Goal: Book appointment/travel/reservation

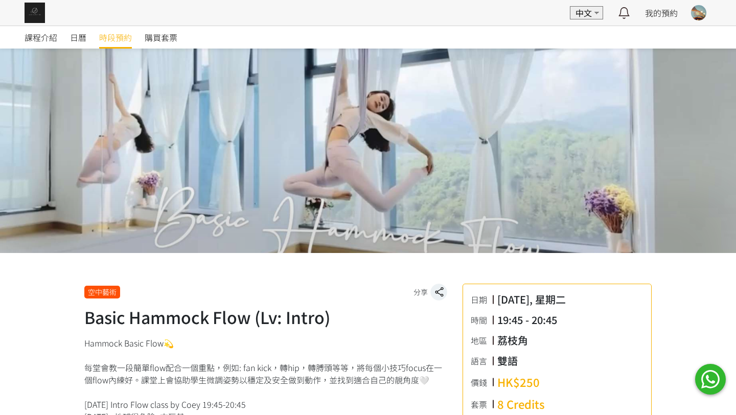
click at [117, 41] on span "時段預約" at bounding box center [115, 37] width 33 height 12
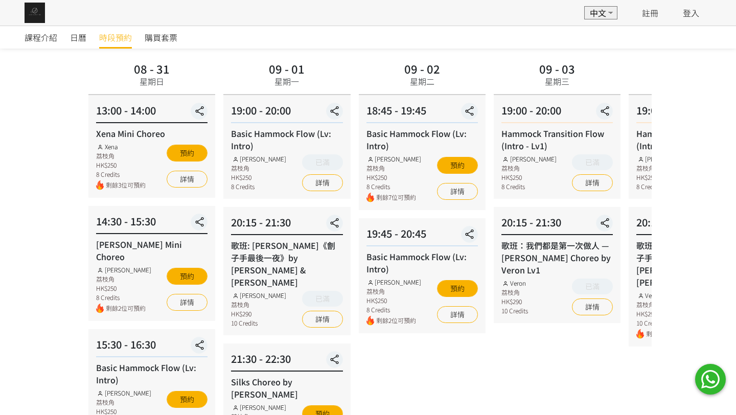
scroll to position [66, 0]
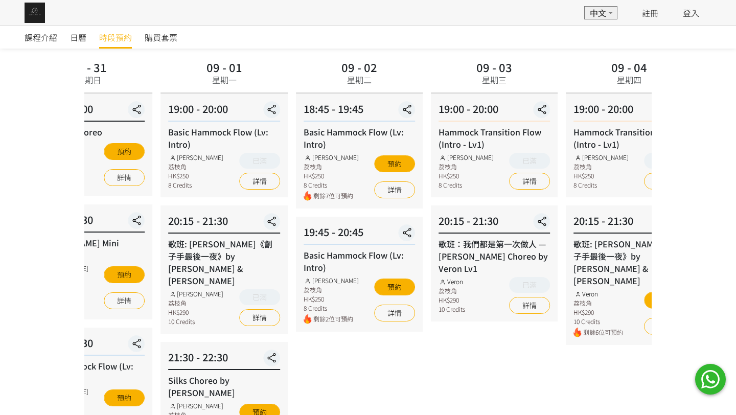
click at [366, 68] on div "09 - 02" at bounding box center [359, 66] width 36 height 11
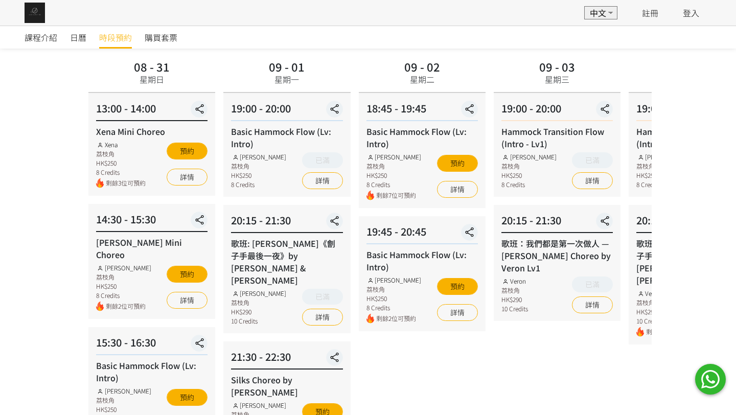
scroll to position [67, 0]
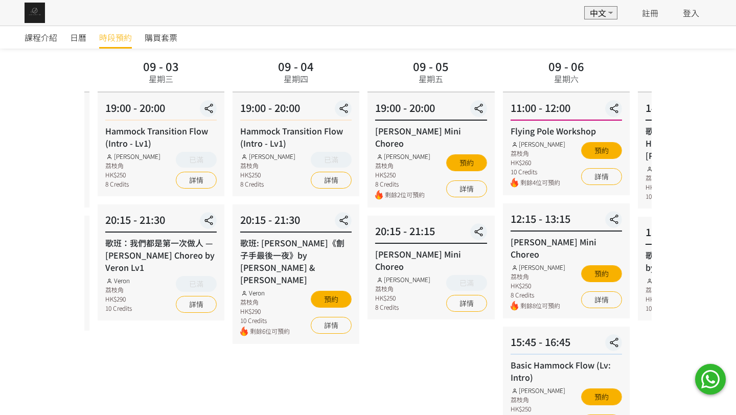
click at [181, 89] on div "09 - 03 星期三" at bounding box center [161, 74] width 127 height 36
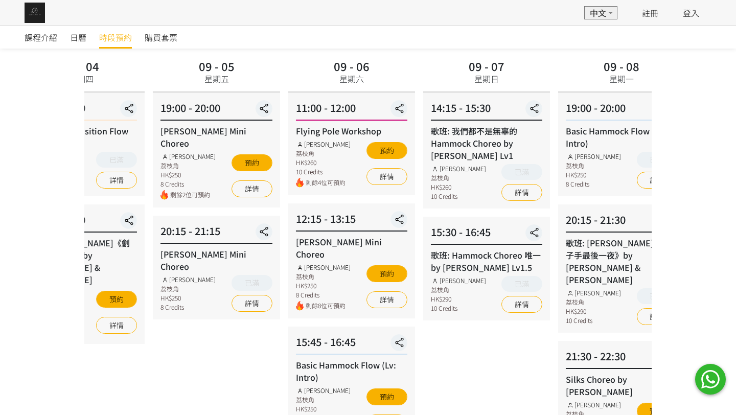
click at [2, 88] on div "課程介紹 日曆 時段預約 購買套票 時段預約 時段預約 所有課程 所有課程 Xena Mini Choreo Rachel Mini Choreo Basic…" at bounding box center [368, 359] width 736 height 800
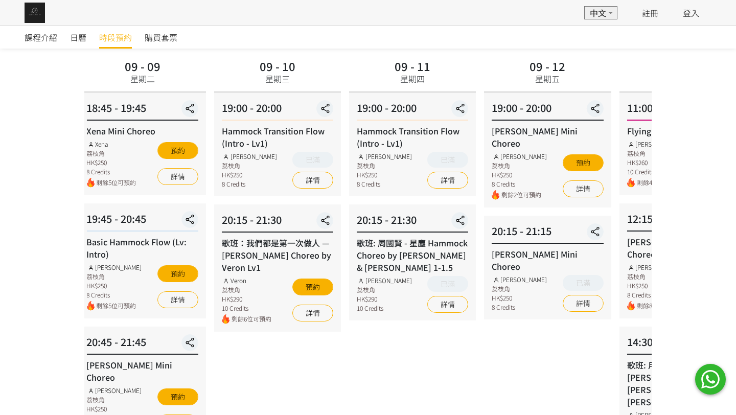
click at [159, 68] on div "09 - 09 星期二" at bounding box center [143, 72] width 44 height 33
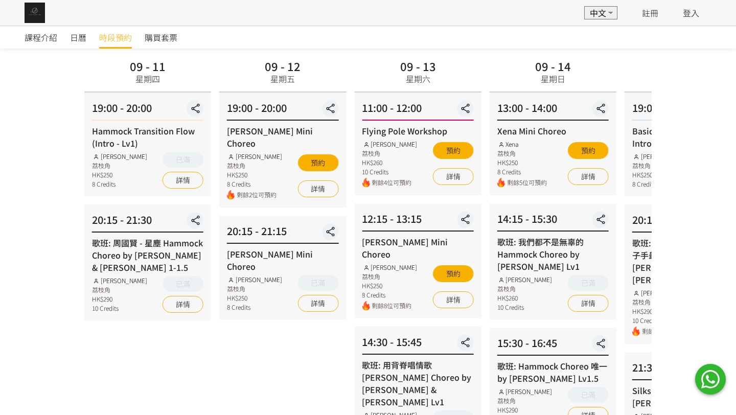
click at [246, 68] on div "09 - 12 星期五" at bounding box center [282, 74] width 127 height 36
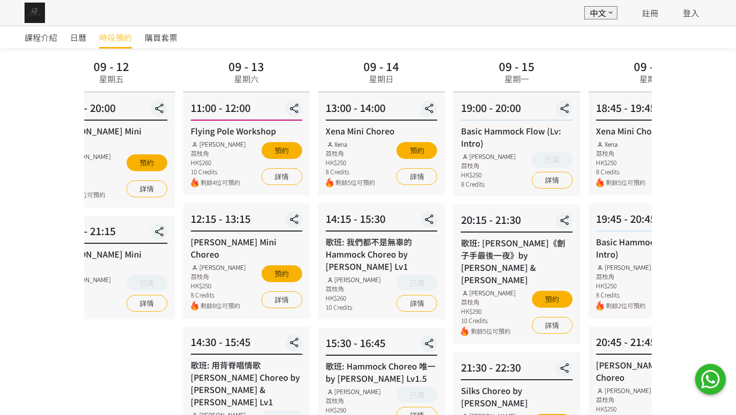
click at [180, 99] on div "09 - 13 星期六 11:00 - 12:00 Flying Pole Workshop Tracy 荔枝角 HK$260 10 Credits 剩餘4位…" at bounding box center [246, 378] width 135 height 645
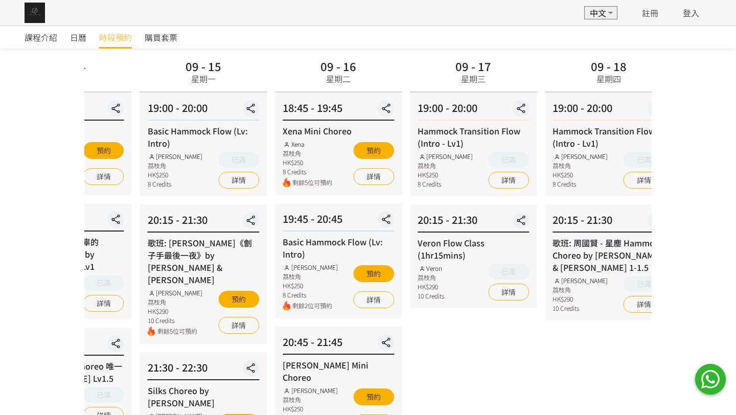
click at [146, 75] on div "09 - 15 星期一" at bounding box center [203, 74] width 127 height 36
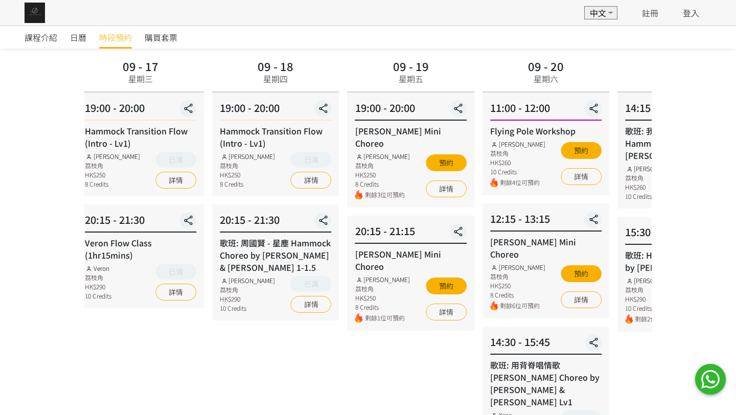
click at [99, 80] on div "09 - 17 星期三" at bounding box center [140, 74] width 127 height 36
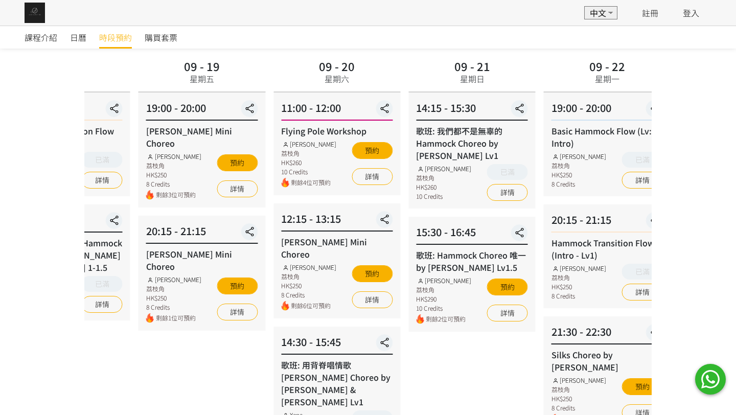
click at [198, 72] on div "09 - 19" at bounding box center [202, 65] width 36 height 11
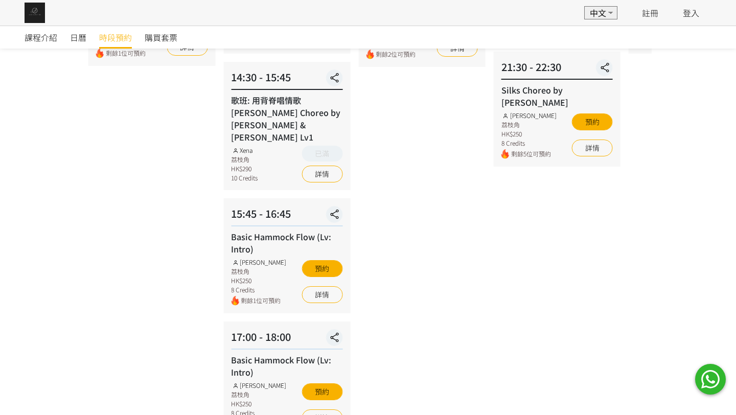
scroll to position [333, 0]
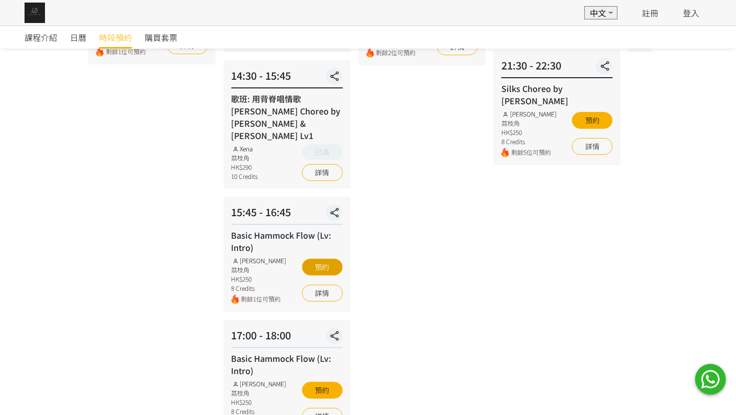
click at [323, 258] on button "預約" at bounding box center [321, 266] width 41 height 17
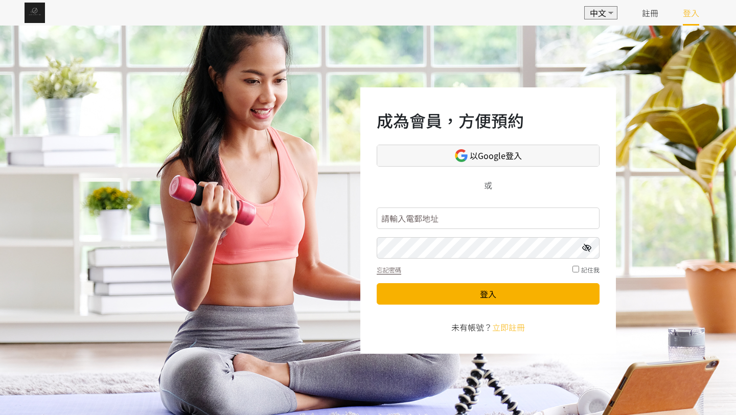
click at [501, 160] on span "以Google登入" at bounding box center [495, 155] width 52 height 13
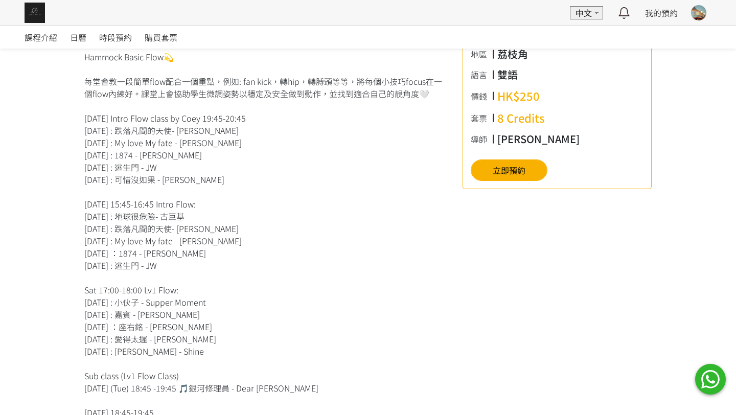
scroll to position [316, 0]
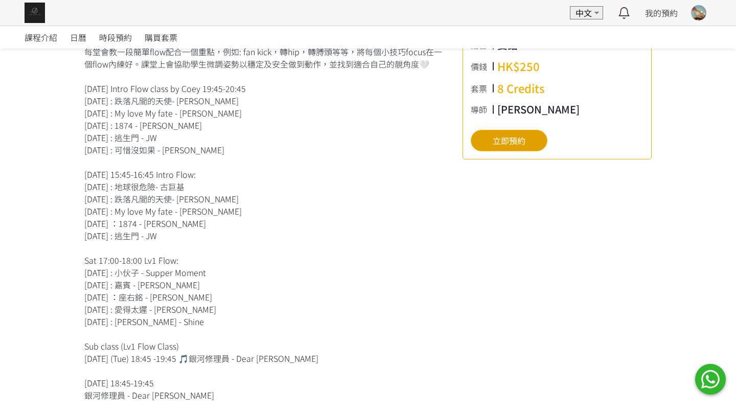
click at [502, 135] on button "立即預約" at bounding box center [508, 140] width 77 height 21
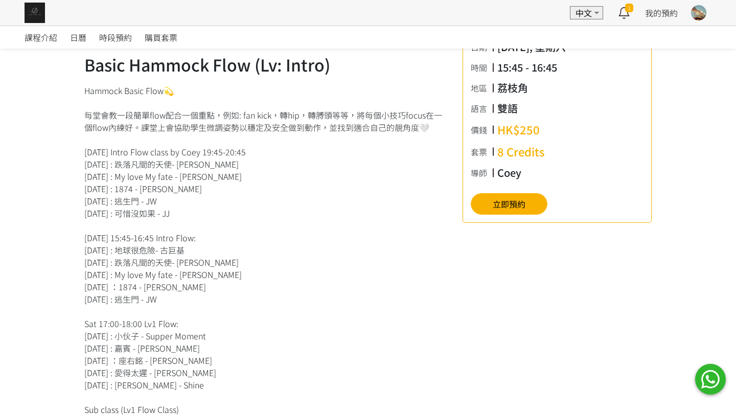
scroll to position [244, 0]
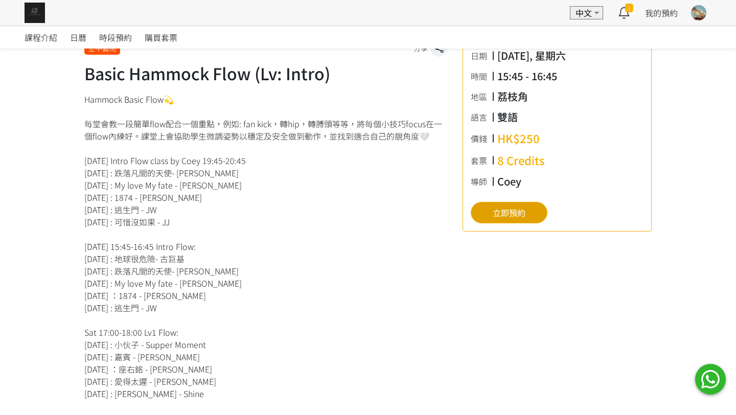
click at [498, 204] on button "立即預約" at bounding box center [508, 212] width 77 height 21
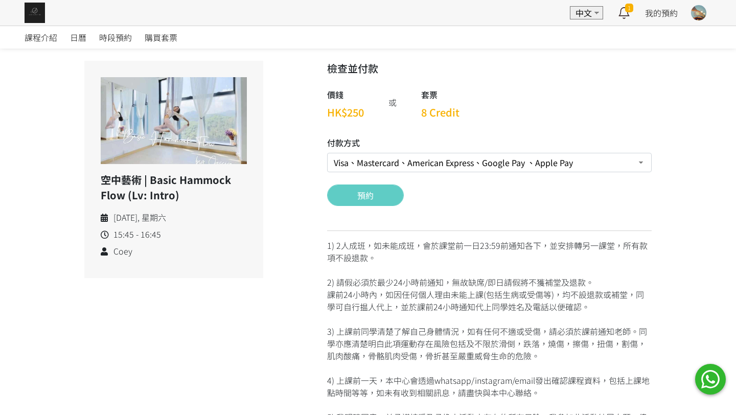
click at [390, 155] on select "Visa、Mastercard、American Express、Google Pay 、Apple Pay Credit 套票 (餘額 40 Credit）…" at bounding box center [489, 162] width 324 height 19
select select "credit"
click at [367, 194] on button "預約" at bounding box center [365, 194] width 77 height 21
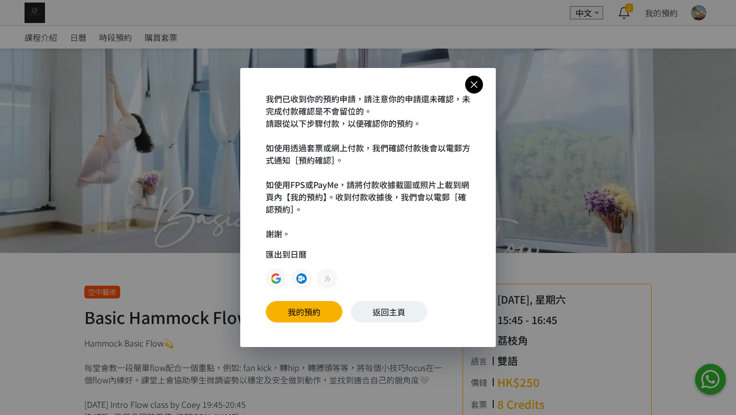
click at [479, 81] on icon at bounding box center [474, 84] width 18 height 13
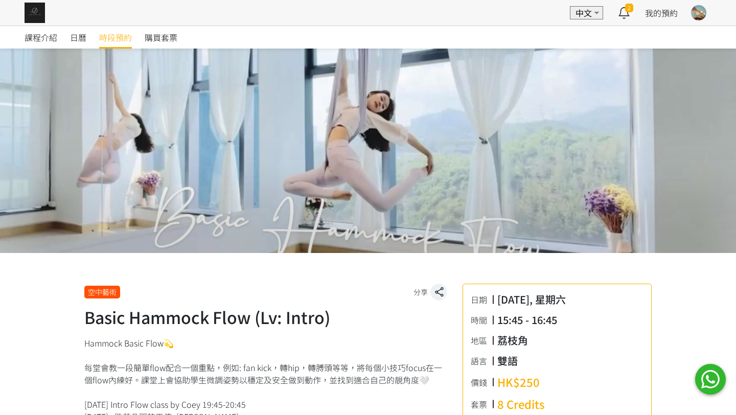
click at [117, 41] on span "時段預約" at bounding box center [115, 37] width 33 height 12
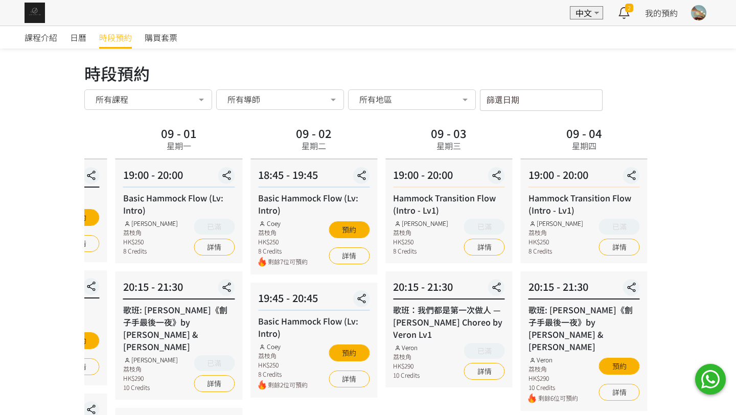
click at [381, 170] on div "09 - 03 星期三 19:00 - 20:00 Hammock Transition Flow (Intro - Lv1) Rachel Ng 荔枝角 H…" at bounding box center [448, 377] width 135 height 508
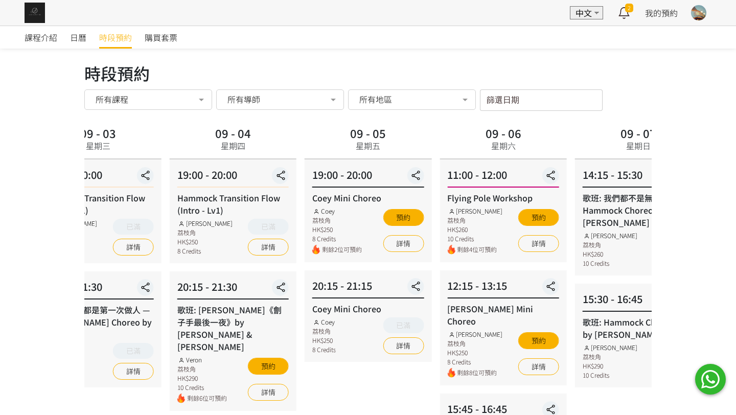
click at [211, 152] on div "09 - 04 星期四" at bounding box center [233, 139] width 44 height 33
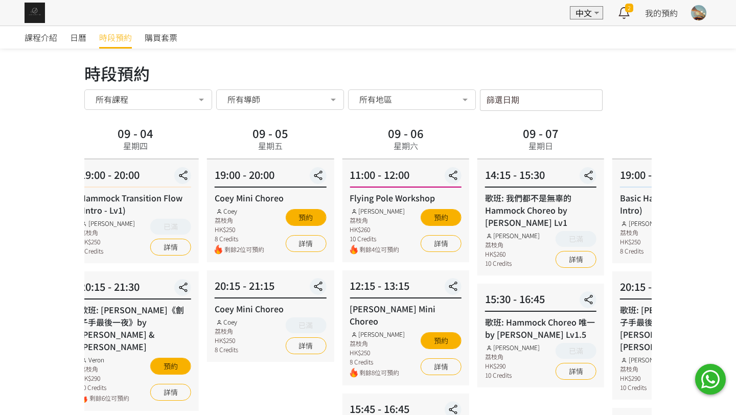
click at [342, 152] on div "09 - 06 星期六" at bounding box center [405, 141] width 127 height 36
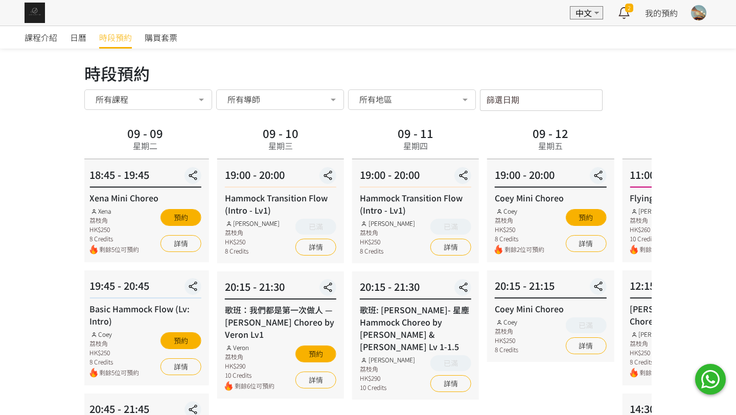
click at [78, 166] on div "時段預約 時段預約 所有課程 所有課程 Xena Mini Choreo Rachel Mini Choreo Basic Hammock Flow (Lv:…" at bounding box center [368, 420] width 582 height 719
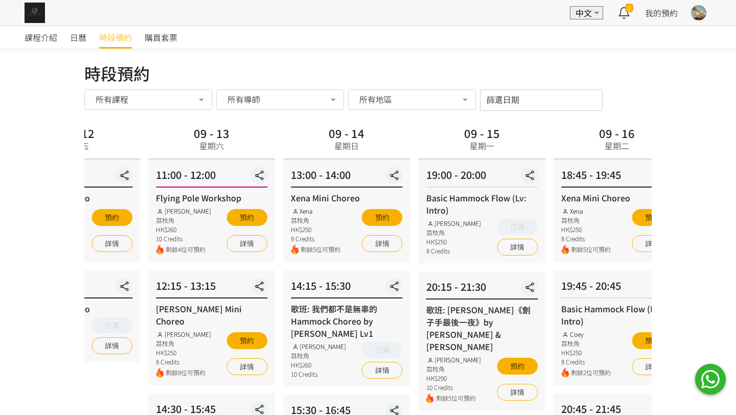
click at [194, 138] on div "09 - 13" at bounding box center [212, 132] width 36 height 11
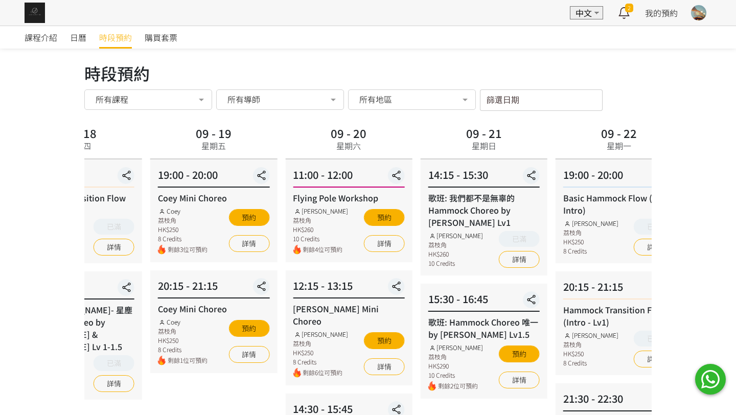
click at [150, 190] on div "19:00 - 20:00 Coey Mini Choreo Coey 荔枝角 HK$250 8 Credits 剩餘3位可預約 預約 詳情" at bounding box center [213, 210] width 127 height 103
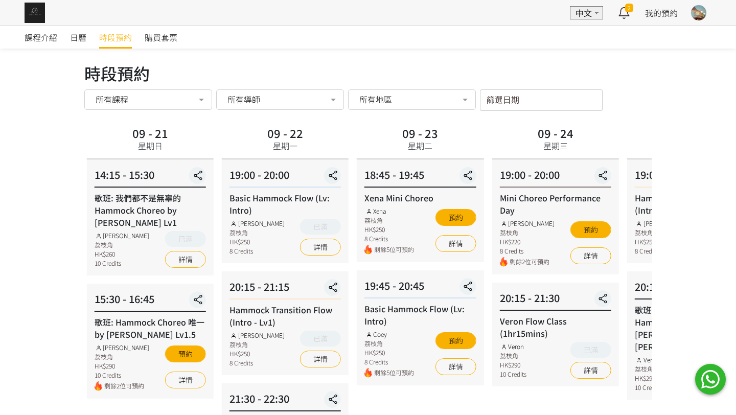
click at [98, 163] on div "14:15 - 15:30 歌班: 我們都不是無辜的 Hammock Choreo by Rachel Lv1 Rachel Ng 荔枝角 HK$260 10…" at bounding box center [150, 217] width 127 height 116
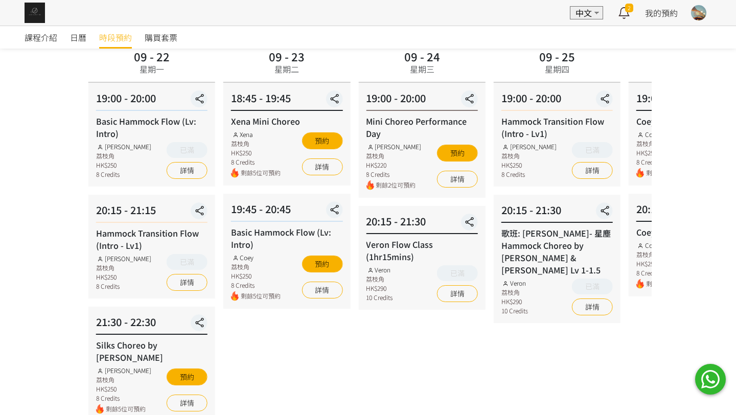
scroll to position [82, 0]
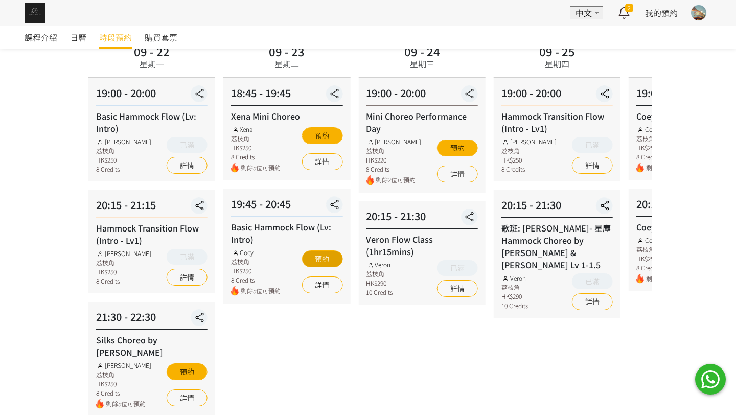
click at [339, 258] on button "預約" at bounding box center [321, 258] width 41 height 17
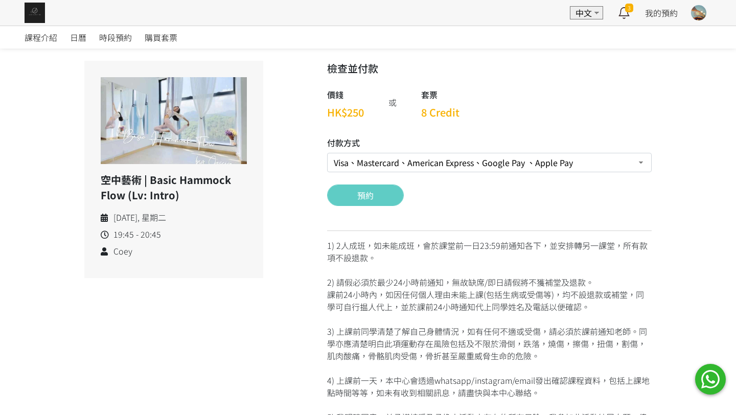
click at [358, 166] on select "Visa、Mastercard、American Express、Google Pay 、Apple Pay Credit 套票 (餘額 32 Credit）…" at bounding box center [489, 162] width 324 height 19
select select "credit"
click at [357, 193] on button "預約" at bounding box center [365, 194] width 77 height 21
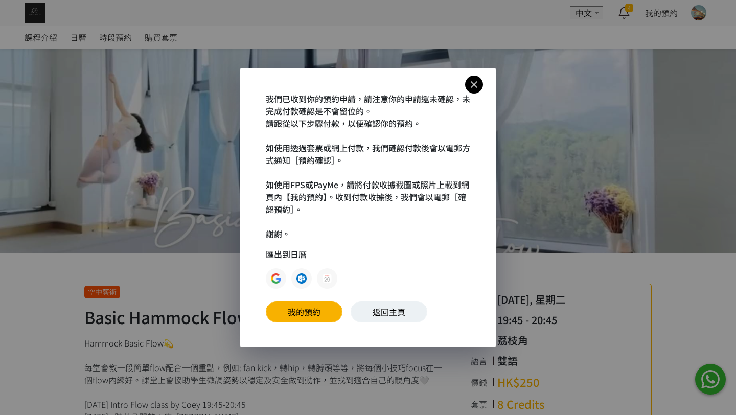
click at [479, 79] on icon at bounding box center [474, 84] width 18 height 13
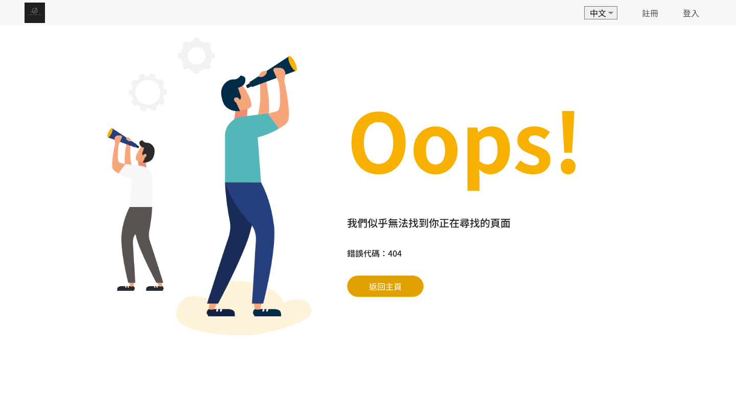
click at [400, 278] on link "返回主頁" at bounding box center [385, 285] width 77 height 21
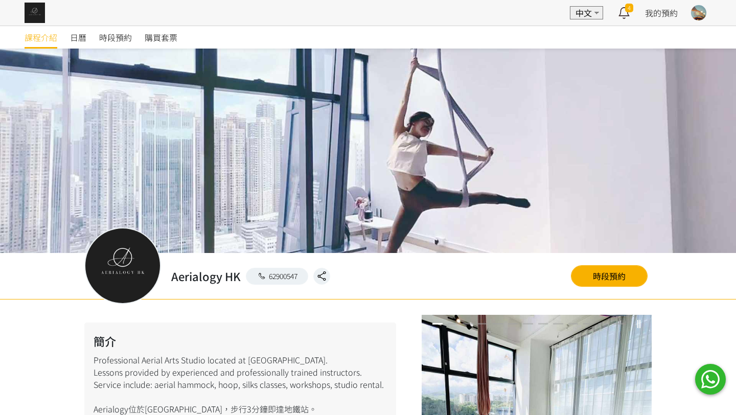
click at [105, 37] on div "📢 系統升級通知｜課堂記錄與報名安排 為提升系統穩定性，「報堂系統」將於 2025 年 9 月 1 日至 2 日進行升級，期間相關服務將暫停使用。請留意以下重…" at bounding box center [368, 228] width 736 height 456
click at [122, 37] on span "時段預約" at bounding box center [115, 37] width 33 height 12
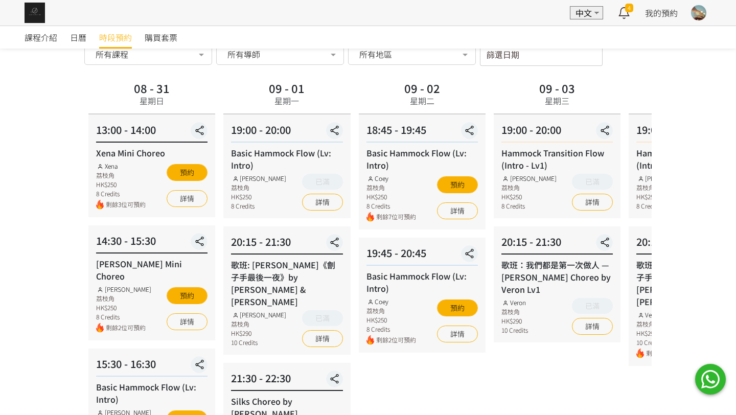
scroll to position [56, 0]
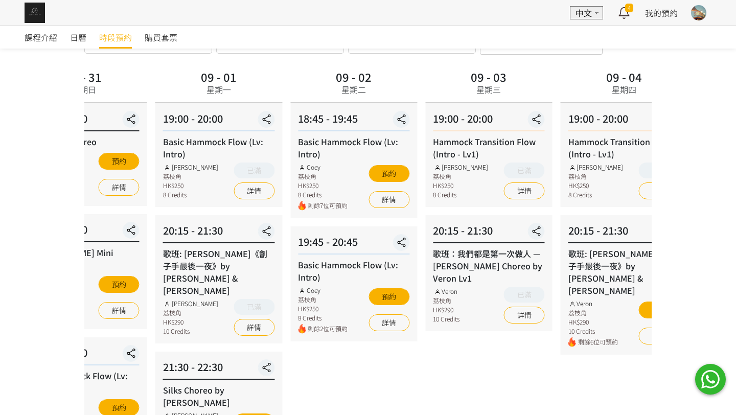
click at [77, 68] on div "時段預約 時段預約 所有課程 所有課程 Xena Mini Choreo [PERSON_NAME] Mini Choreo Basic Hammock Fl…" at bounding box center [368, 296] width 582 height 583
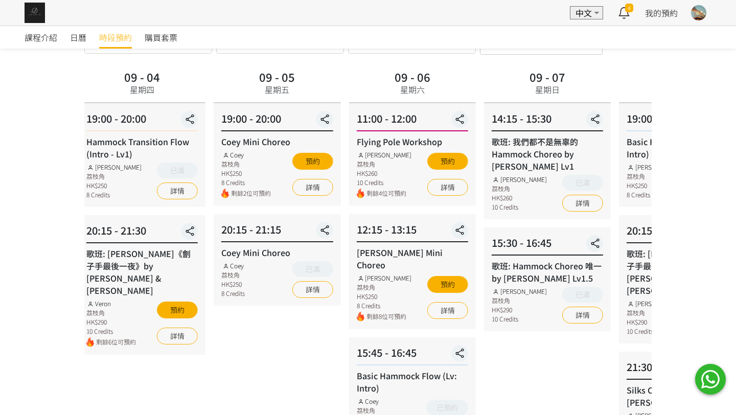
click at [132, 82] on div "09 - 04" at bounding box center [142, 76] width 36 height 11
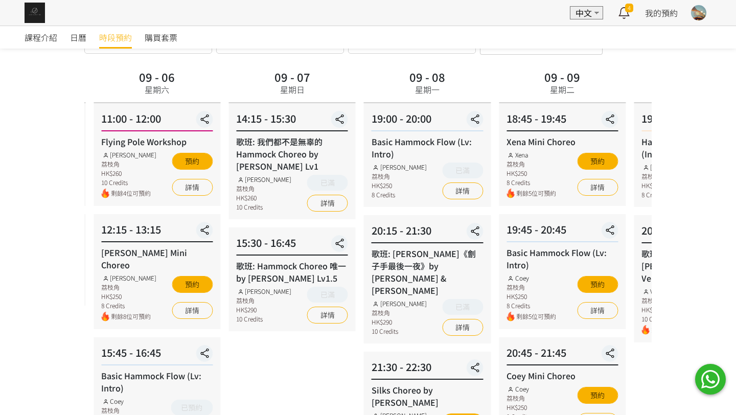
click at [224, 121] on div "09 - 07 星期日 14:15 - 15:30 歌班: 我們都不是無辜的 Hammock Choreo by [PERSON_NAME] Lv1 [PER…" at bounding box center [291, 389] width 135 height 645
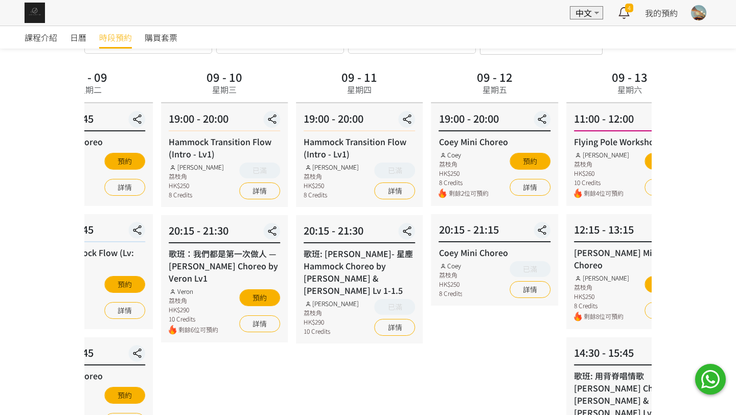
click at [157, 120] on div "09 - 10 星期三 19:00 - 20:00 Hammock Transition Flow (Intro - Lv1) [PERSON_NAME] 荔…" at bounding box center [224, 389] width 135 height 645
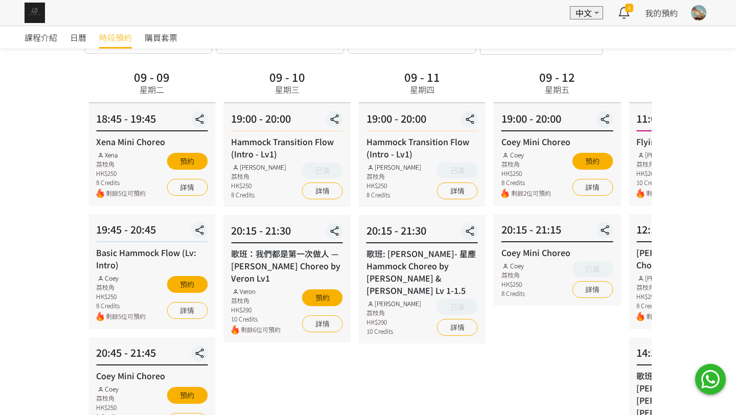
click at [41, 98] on div "課程介紹 日曆 時段預約 購買套票 時段預約 時段預約 所有課程 所有課程 Xena Mini Choreo Rachel Mini Choreo Basic…" at bounding box center [368, 369] width 736 height 800
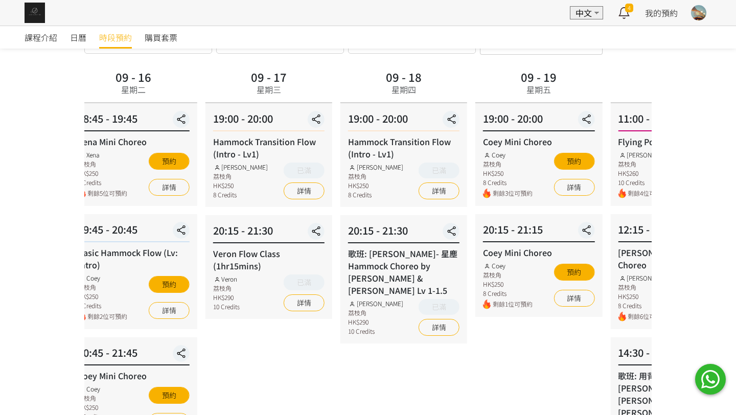
click at [57, 148] on div "課程介紹 日曆 時段預約 購買套票 時段預約 時段預約 所有課程 所有課程 Xena Mini Choreo Rachel Mini Choreo Basic…" at bounding box center [368, 369] width 736 height 800
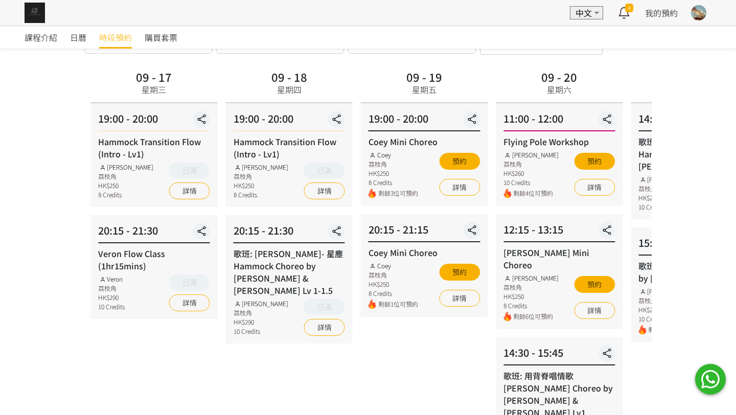
drag, startPoint x: 484, startPoint y: 81, endPoint x: 0, endPoint y: 138, distance: 487.1
click at [0, 137] on div "課程介紹 日曆 時段預約 購買套票 時段預約 時段預約 所有課程 所有課程 Xena Mini Choreo Rachel Mini Choreo Basic…" at bounding box center [368, 369] width 736 height 800
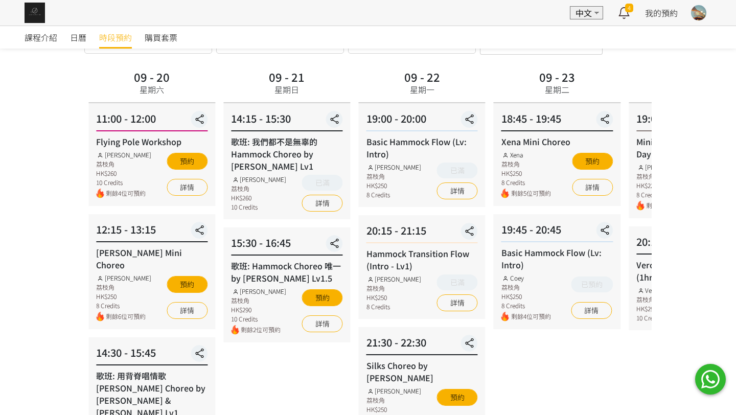
click at [359, 102] on div "09 - 22 星期一" at bounding box center [422, 85] width 127 height 36
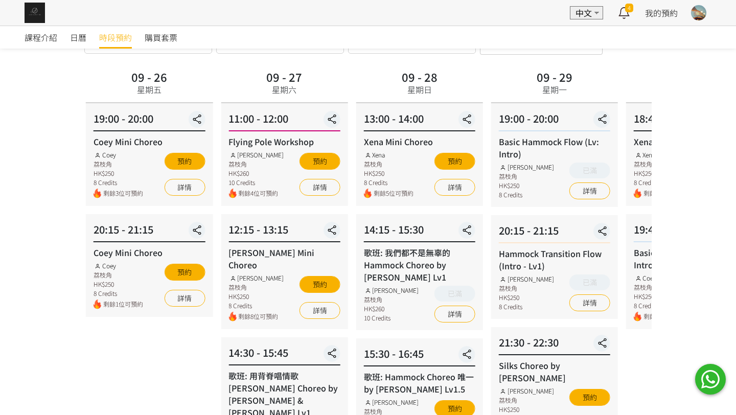
click at [38, 110] on div "課程介紹 日曆 時段預約 購買套票 時段預約 時段預約 所有課程 所有課程 Xena Mini Choreo Rachel Mini Choreo Basic…" at bounding box center [368, 369] width 736 height 800
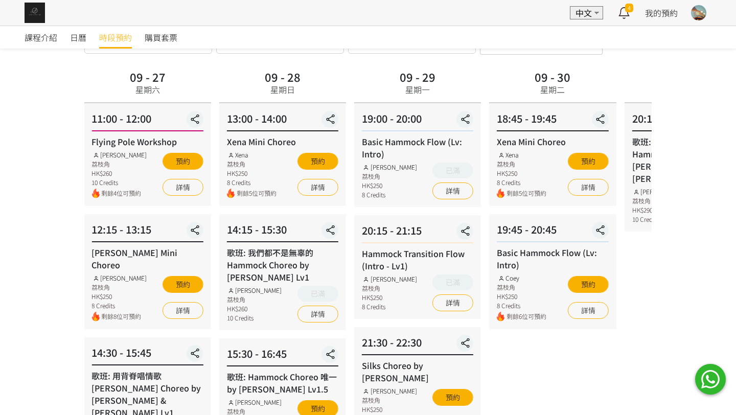
click at [354, 78] on div "09 - 29 星期一" at bounding box center [417, 85] width 127 height 36
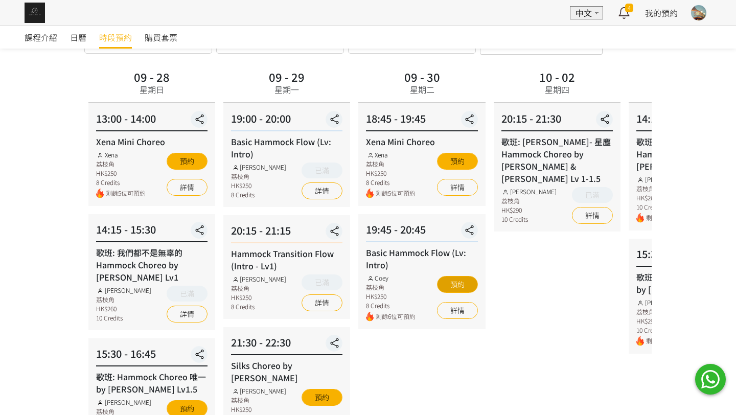
click at [461, 285] on button "預約" at bounding box center [457, 284] width 41 height 17
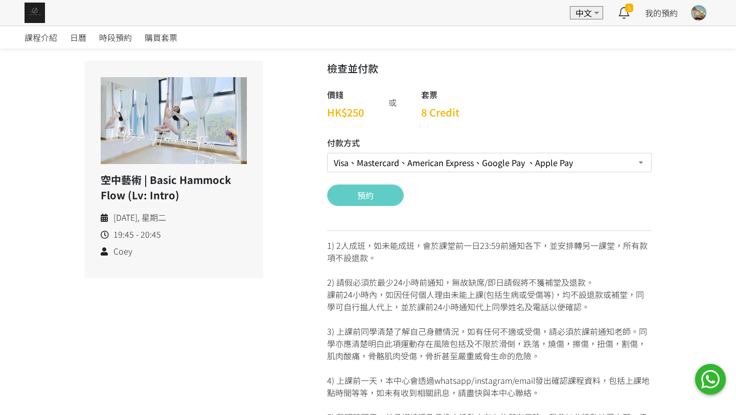
click at [384, 161] on select "Visa、Mastercard、American Express、Google Pay 、Apple Pay Credit 套票 (餘額 24 Credit）…" at bounding box center [489, 162] width 324 height 19
select select "credit"
click at [380, 198] on button "預約" at bounding box center [365, 194] width 77 height 21
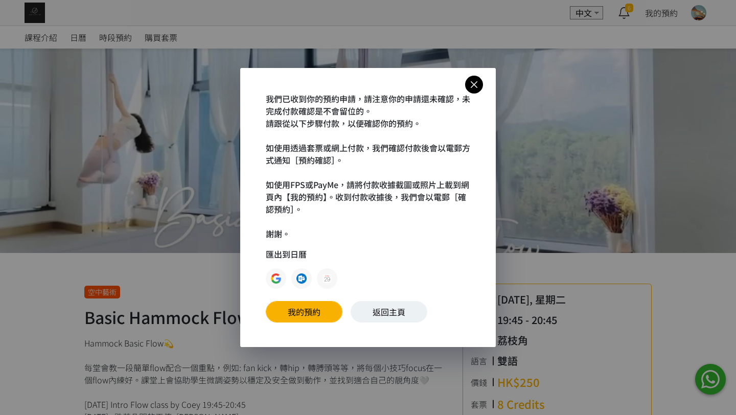
click at [477, 86] on icon at bounding box center [474, 84] width 18 height 13
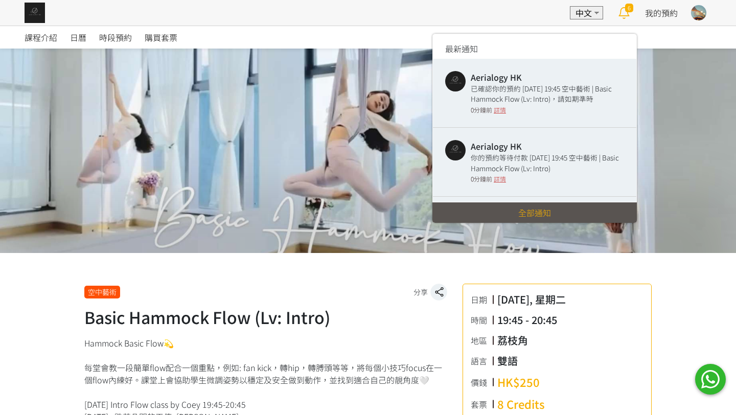
click at [626, 19] on icon at bounding box center [623, 13] width 20 height 14
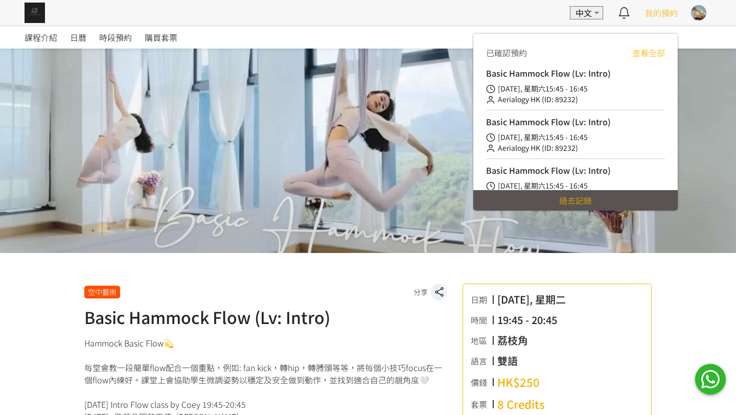
click at [654, 12] on span "我的預約" at bounding box center [661, 13] width 33 height 12
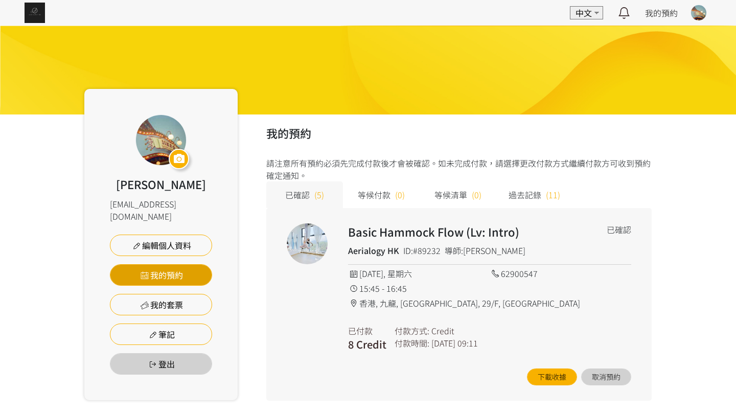
click at [173, 264] on link "我的預約" at bounding box center [161, 274] width 102 height 21
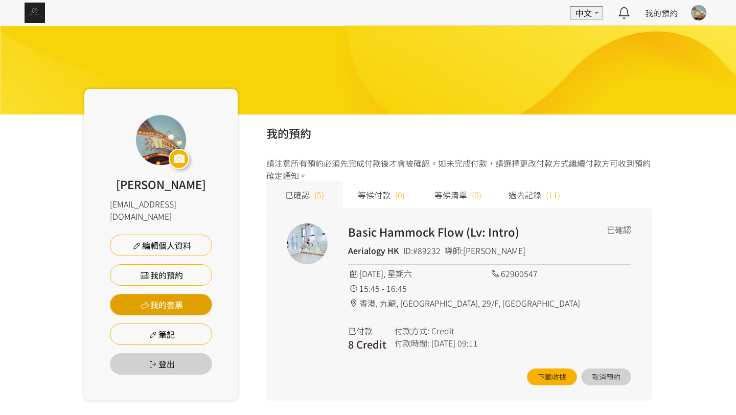
click at [174, 294] on link "我的套票" at bounding box center [161, 304] width 102 height 21
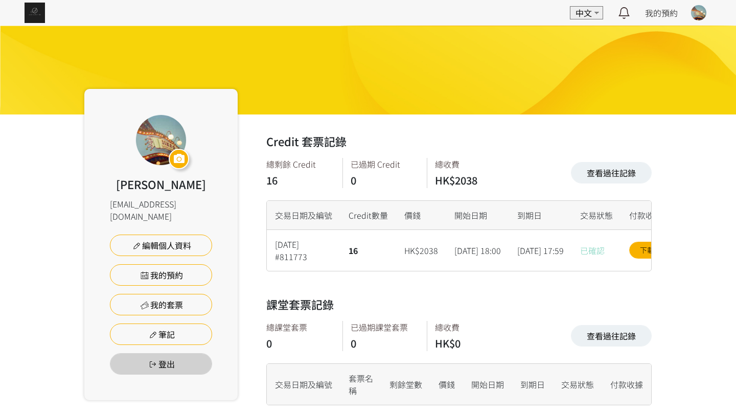
scroll to position [15, 0]
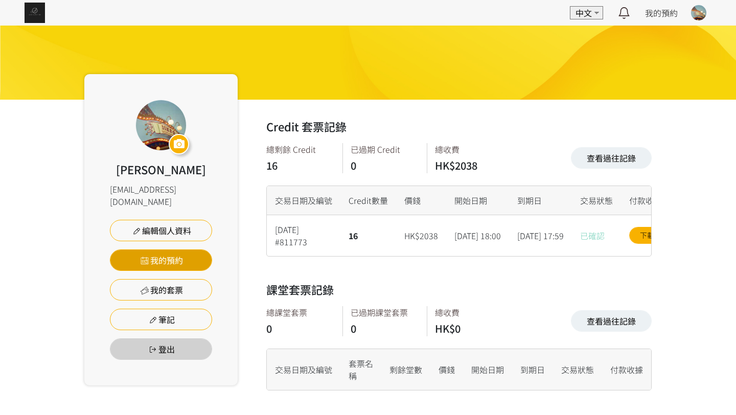
click at [180, 249] on link "我的預約" at bounding box center [161, 259] width 102 height 21
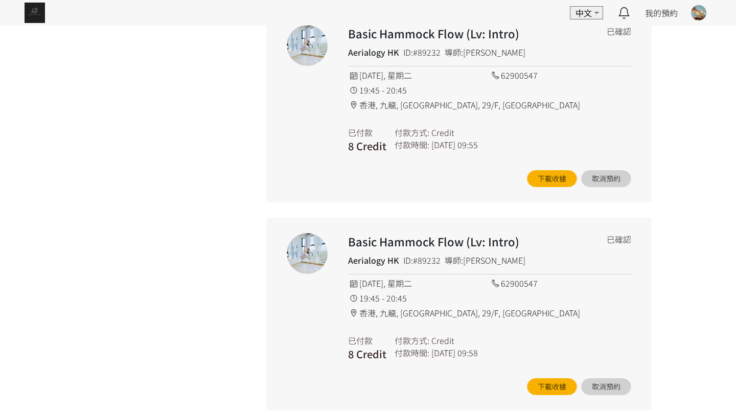
scroll to position [833, 0]
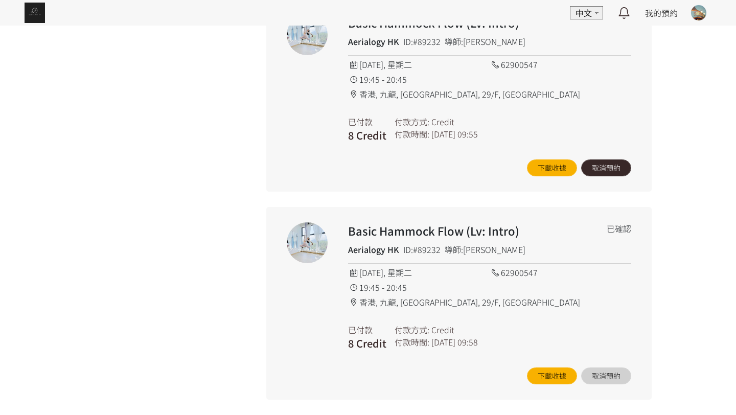
click at [604, 173] on button "取消預約" at bounding box center [606, 167] width 50 height 17
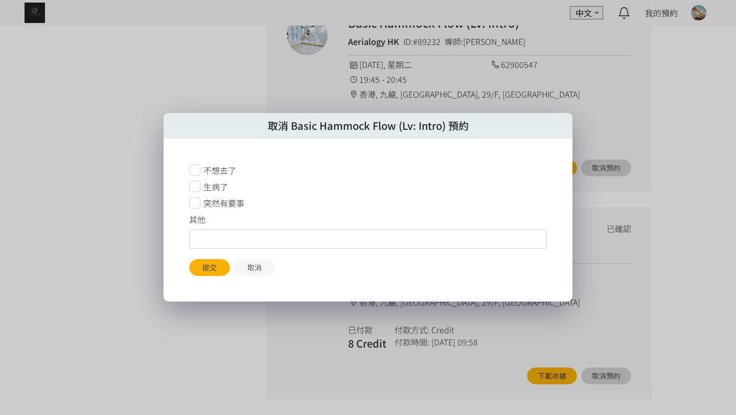
click at [196, 203] on icon at bounding box center [194, 202] width 11 height 11
click at [220, 270] on button "提交" at bounding box center [209, 267] width 41 height 17
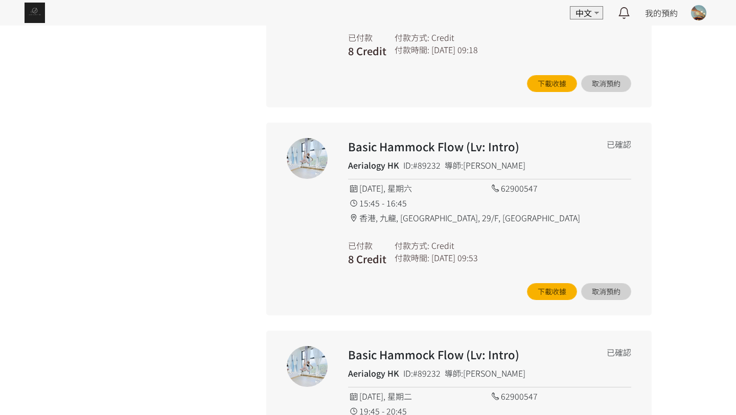
scroll to position [33, 0]
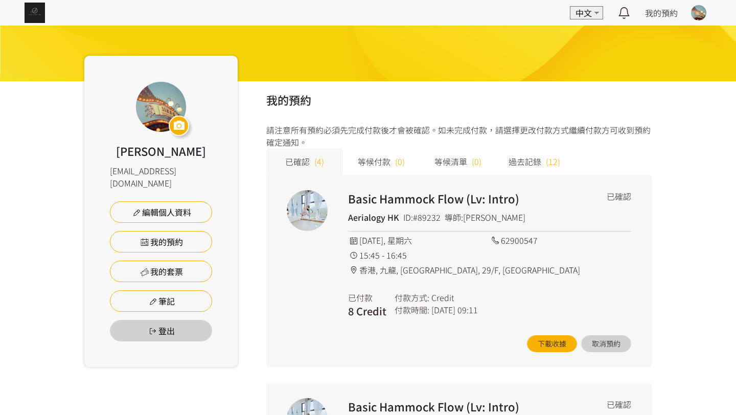
click at [28, 12] on img at bounding box center [35, 13] width 20 height 20
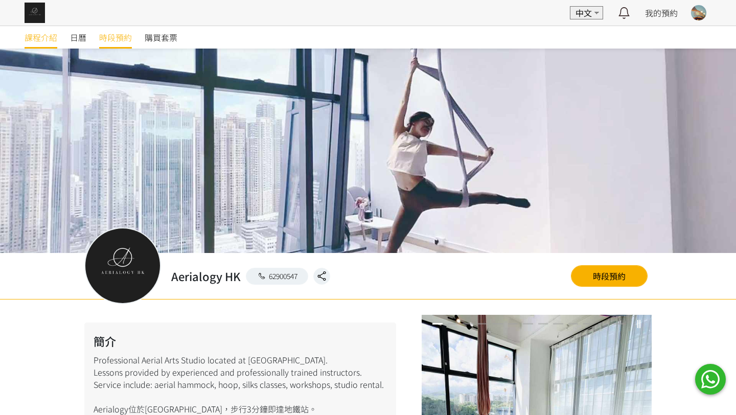
click at [109, 30] on div "📢 系統升級通知｜課堂記錄與報名安排 為提升系統穩定性，「報堂系統」將於 2025 年 9 月 1 日至 2 日進行升級，期間相關服務將暫停使用。請留意以下重…" at bounding box center [368, 228] width 736 height 456
click at [109, 33] on span "時段預約" at bounding box center [115, 37] width 33 height 12
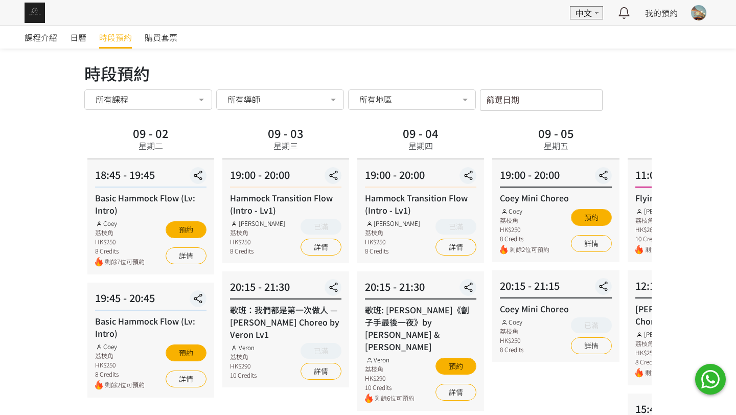
click at [60, 139] on div "課程介紹 日曆 時段預約 購買套票 時段預約 時段預約 所有課程 所有課程 Xena Mini Choreo [PERSON_NAME] Mini Chore…" at bounding box center [368, 358] width 736 height 664
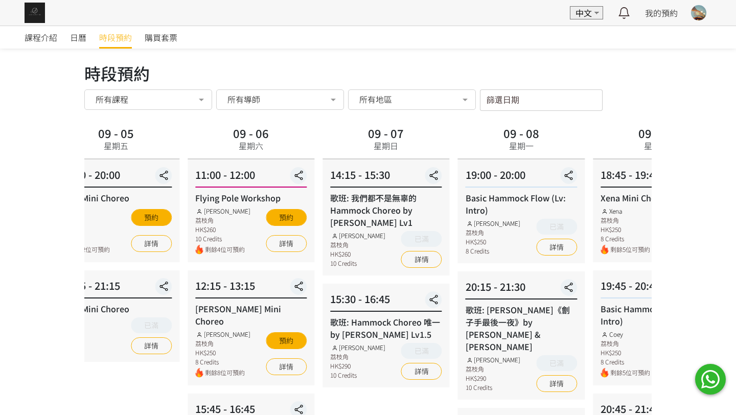
click at [119, 131] on div "09 - 05 星期五" at bounding box center [116, 139] width 44 height 33
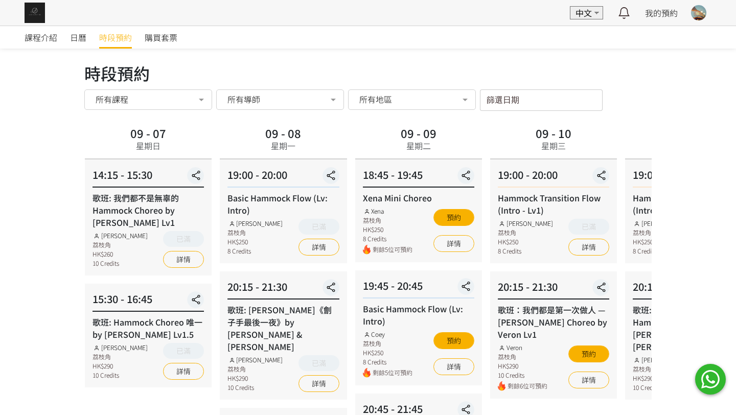
click at [151, 126] on div "09 - 07 星期日" at bounding box center [148, 141] width 127 height 36
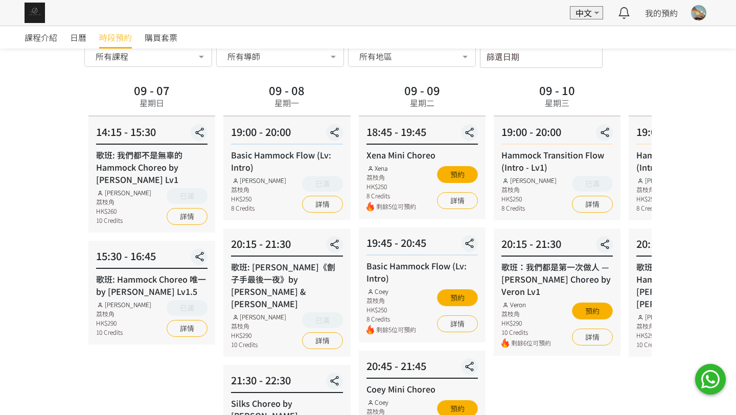
scroll to position [51, 0]
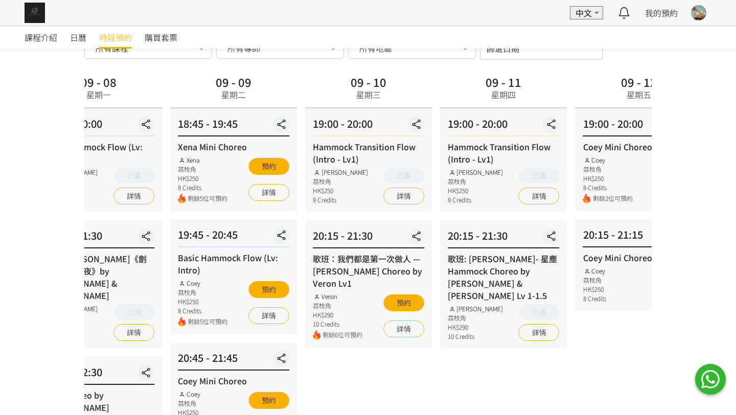
click at [311, 101] on div "09 - 10 星期三" at bounding box center [368, 90] width 127 height 36
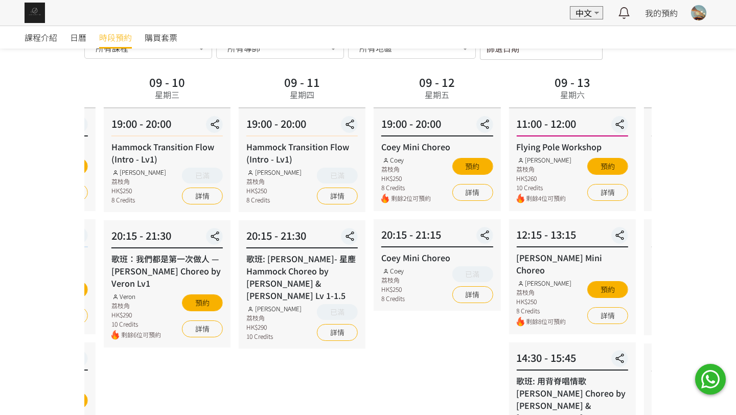
click at [215, 108] on div "09 - 10 星期三 19:00 - 20:00 Hammock Transition Flow (Intro - Lv1) [PERSON_NAME] 荔…" at bounding box center [167, 394] width 135 height 645
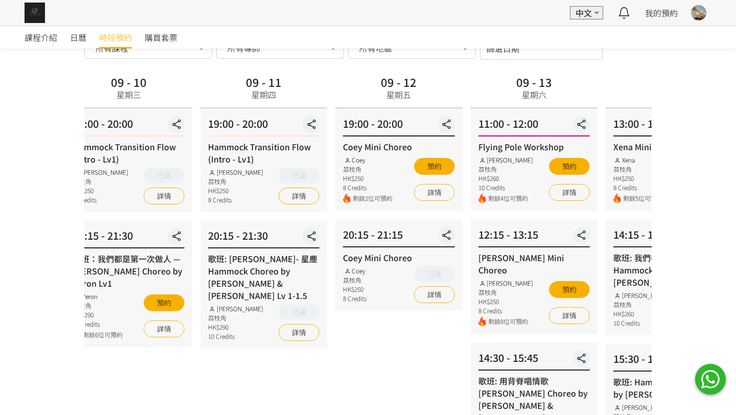
click at [466, 108] on div "09 - 13 星期六 11:00 - 12:00 Flying Pole Workshop [PERSON_NAME] 荔枝角 HK$260 10 Cred…" at bounding box center [533, 394] width 135 height 645
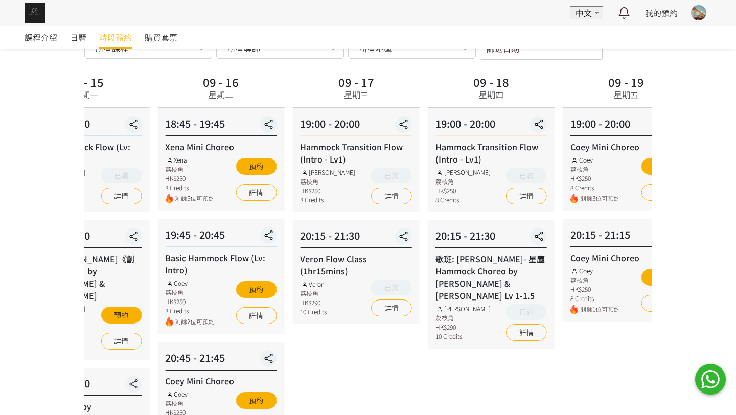
click at [75, 108] on div "課程介紹 日曆 時段預約 購買套票 時段預約 時段預約 所有課程 所有課程 Xena Mini Choreo [PERSON_NAME] Mini Chore…" at bounding box center [368, 374] width 736 height 800
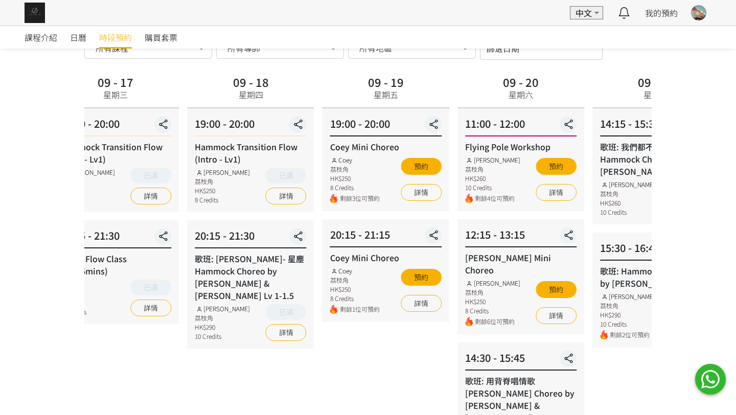
click at [187, 101] on div "09 - 18 星期四" at bounding box center [250, 90] width 127 height 36
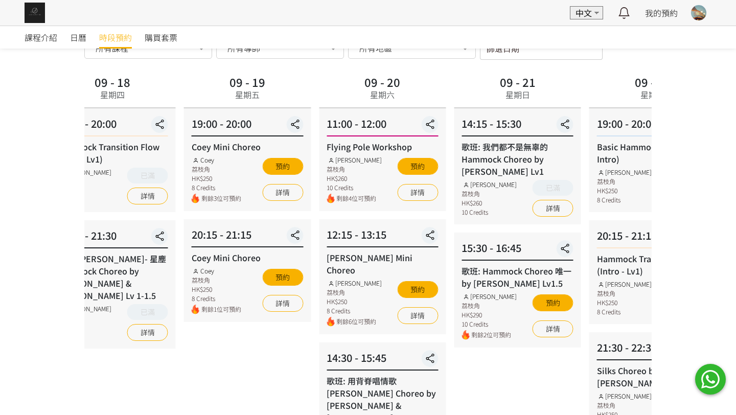
click at [66, 167] on div "課程介紹 日曆 時段預約 購買套票 時段預約 時段預約 所有課程 所有課程 Xena Mini Choreo [PERSON_NAME] Mini Chore…" at bounding box center [368, 374] width 736 height 800
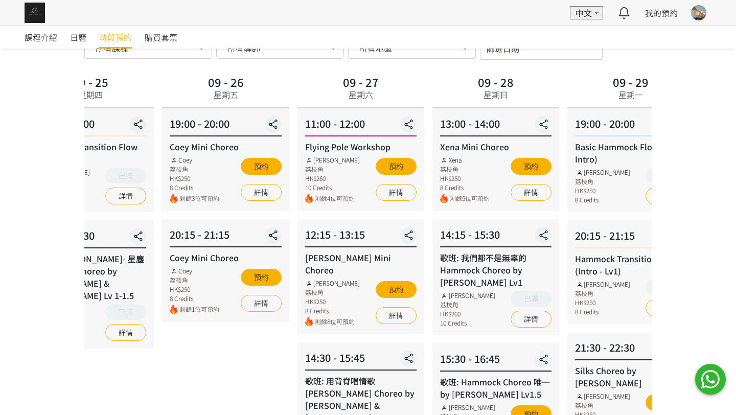
click at [0, 162] on div "課程介紹 日曆 時段預約 購買套票 時段預約 時段預約 所有課程 所有課程 Xena Mini Choreo [PERSON_NAME] Mini Chore…" at bounding box center [368, 374] width 736 height 800
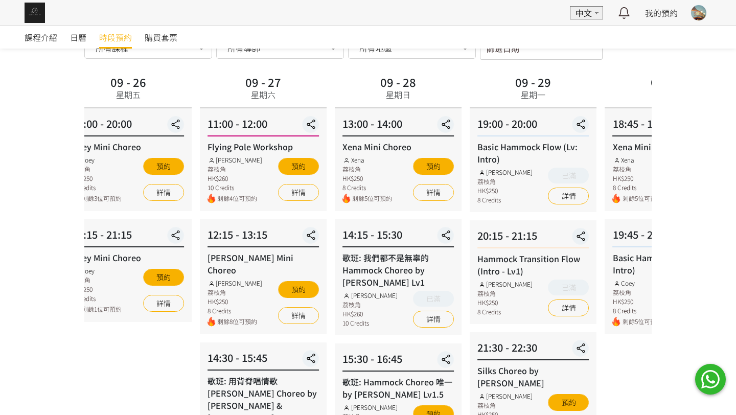
click at [335, 115] on div "13:00 - 14:00 Xena Mini Choreo Xena 荔枝角 HK$250 8 Credits 剩餘5位可預約 預約 詳情" at bounding box center [398, 159] width 127 height 103
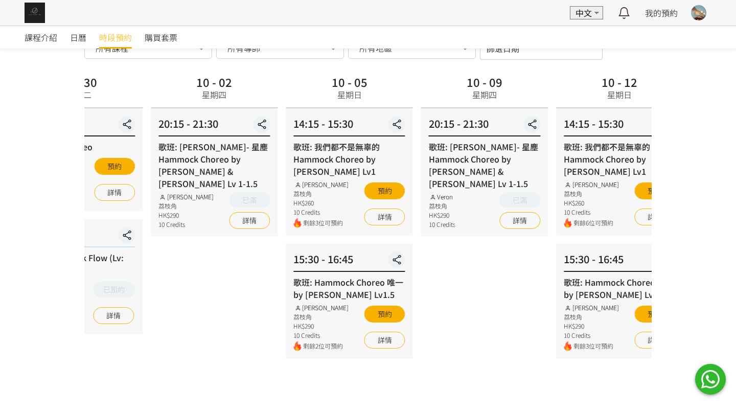
click at [187, 125] on div "10 - 02 星期四 20:15 - 21:30 歌班: [PERSON_NAME]- 星塵 Hammock Choreo by [PERSON_NAME]…" at bounding box center [214, 394] width 135 height 645
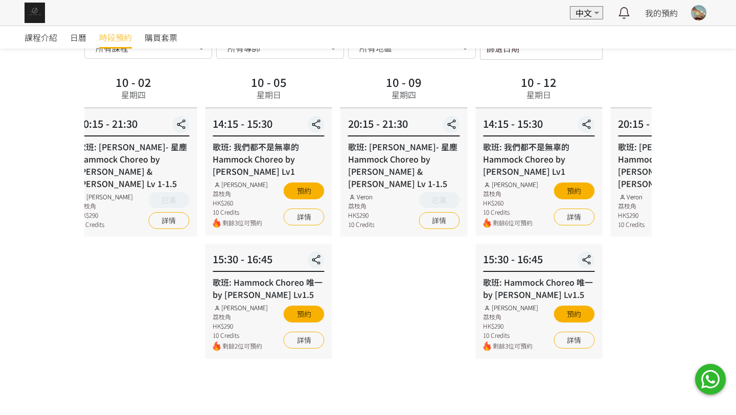
click at [218, 134] on div "14:15 - 15:30" at bounding box center [268, 126] width 111 height 20
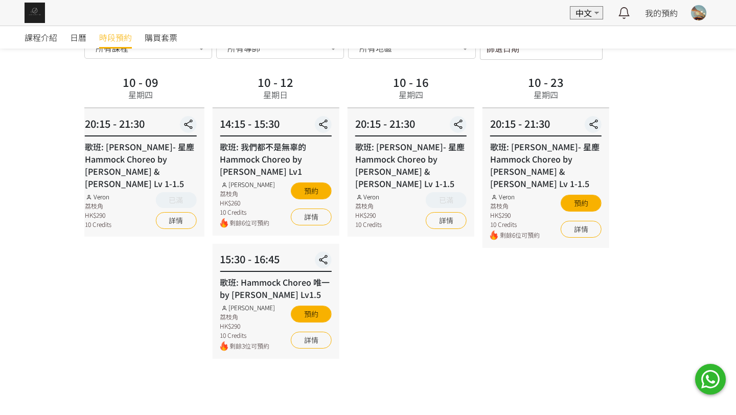
click at [211, 109] on div "10 - 12 星期日 14:15 - 15:30 歌班: 我們都不是無辜的 Hammock Choreo by [PERSON_NAME] Lv1 [PER…" at bounding box center [275, 394] width 135 height 645
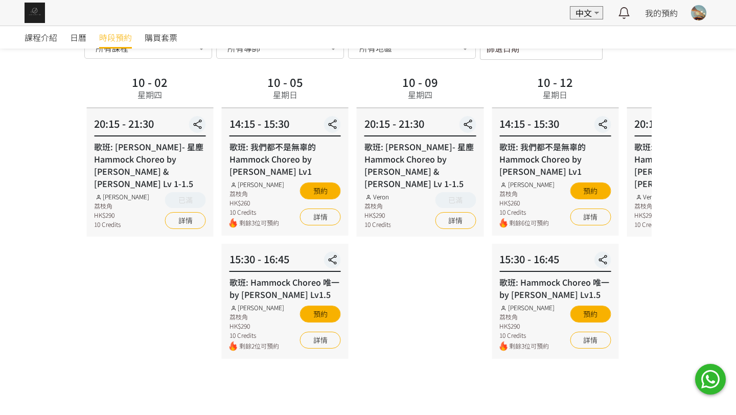
click at [487, 114] on div "10 - 09 星期四 20:15 - 21:30 歌班: [PERSON_NAME]- 星塵 Hammock Choreo by [PERSON_NAME]…" at bounding box center [419, 394] width 135 height 645
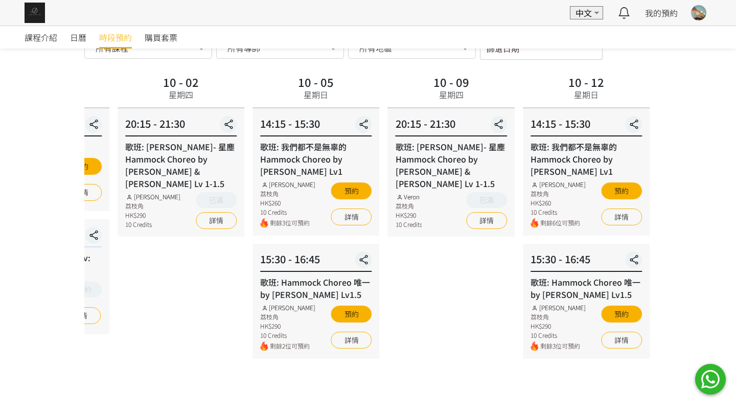
click at [735, 114] on div "課程介紹 日曆 時段預約 購買套票 時段預約 時段預約 所有課程 所有課程 Xena Mini Choreo [PERSON_NAME] Mini Chore…" at bounding box center [368, 374] width 736 height 800
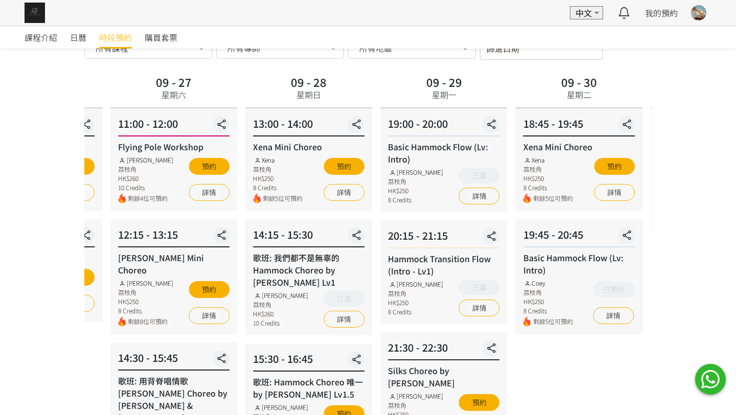
click at [658, 82] on div "時段預約 時段預約 所有課程 所有課程 Xena Mini Choreo [PERSON_NAME] Mini Choreo Basic Hammock Fl…" at bounding box center [368, 369] width 582 height 719
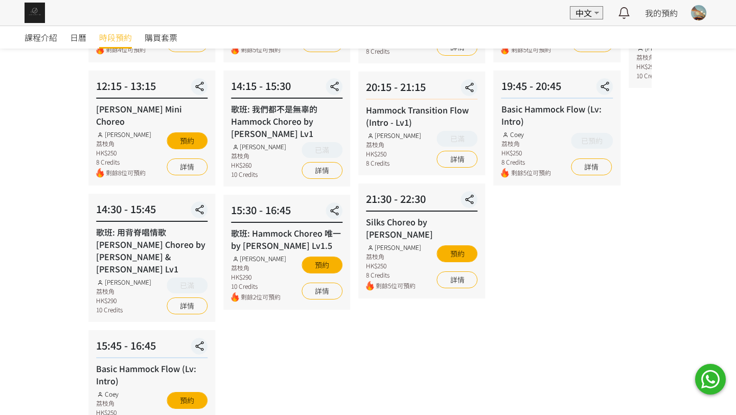
scroll to position [207, 0]
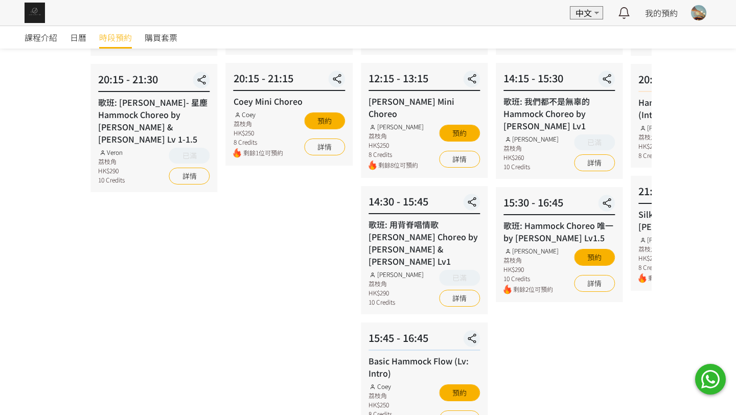
click at [446, 157] on div "[PERSON_NAME] 荔枝角 HK$250 8 Credits 剩餘8位可預約 預約 詳情" at bounding box center [423, 146] width 111 height 48
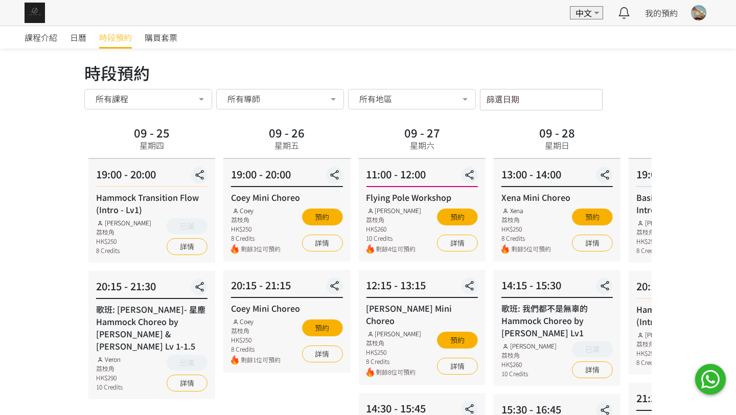
scroll to position [0, 0]
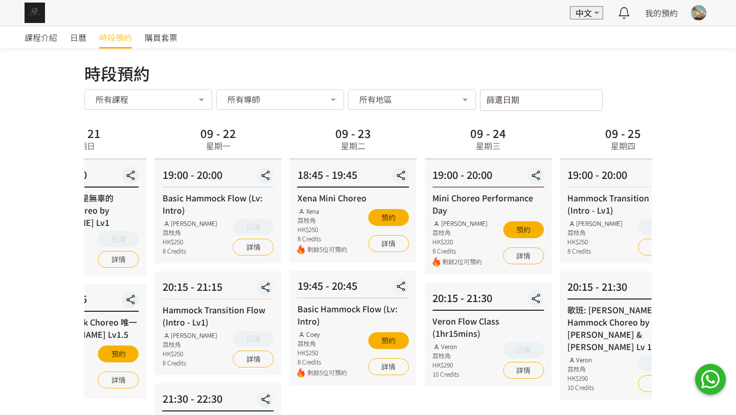
click at [515, 177] on div "19:00 - 20:00 Mini Choreo Performance Day [PERSON_NAME] 荔枝角 HK$220 8 Credits 剩餘…" at bounding box center [487, 216] width 127 height 115
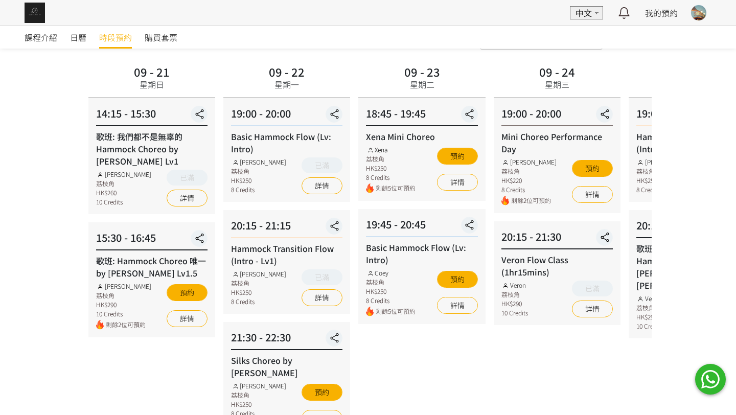
scroll to position [62, 0]
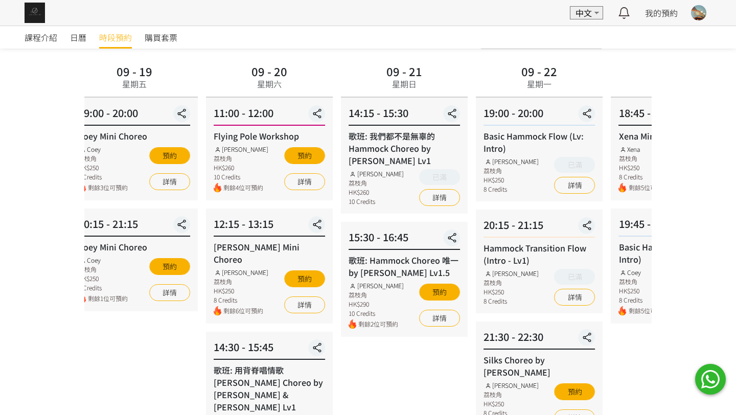
click at [584, 172] on div "19:00 - 20:00 Basic Hammock Flow (Lv: Intro) [PERSON_NAME] 荔枝角 HK$250 8 Credits…" at bounding box center [539, 150] width 127 height 104
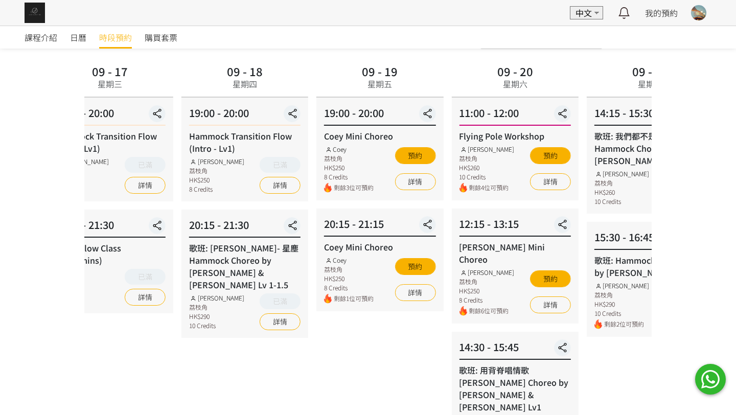
click at [489, 111] on div "11:00 - 12:00" at bounding box center [514, 115] width 111 height 20
